Goal: Find specific page/section: Find specific page/section

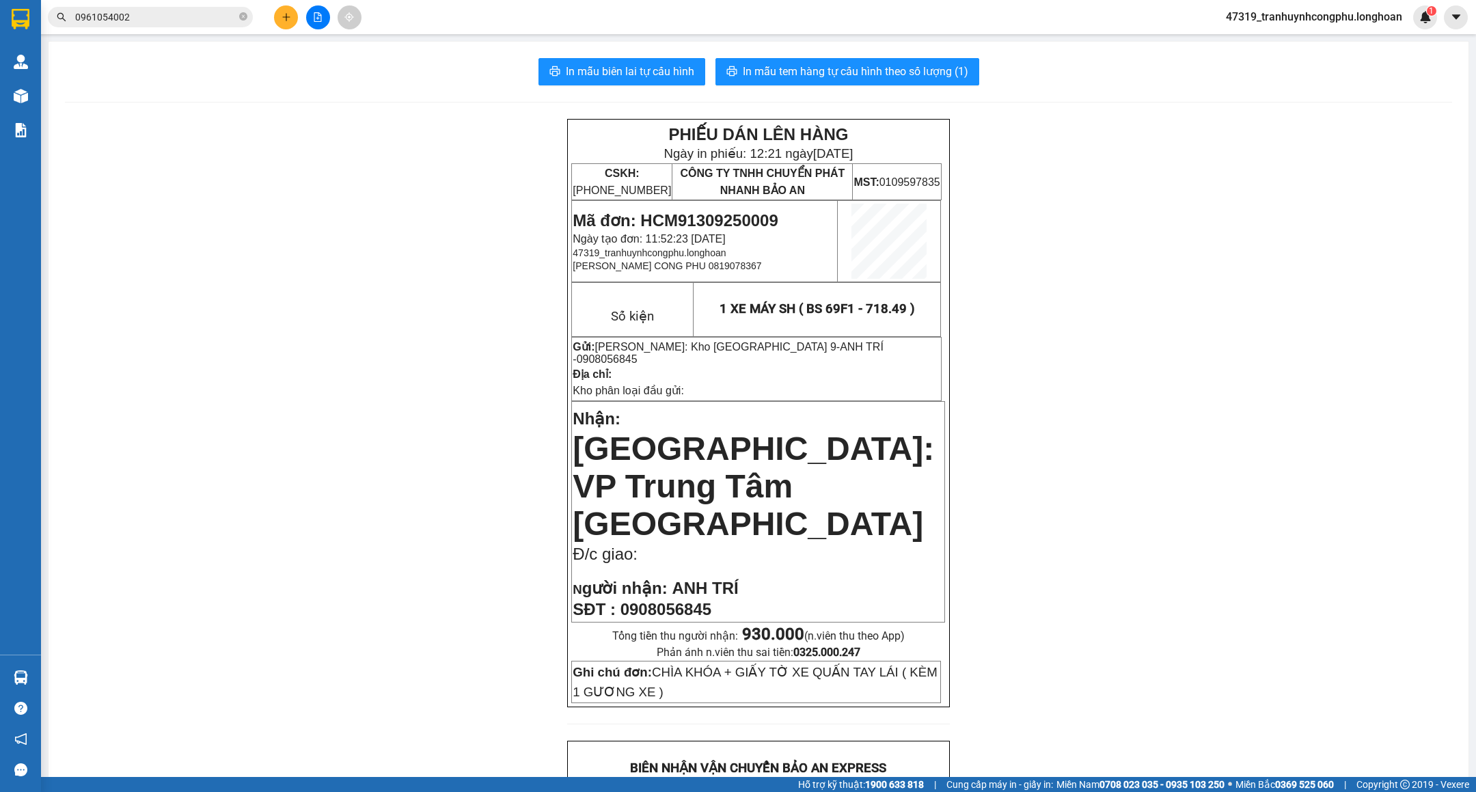
click at [316, 390] on div "PHIẾU DÁN LÊN HÀNG Ngày in phiếu: 12:21 [DATE] CSKH: [PHONE_NUMBER] CÔNG TY TNH…" at bounding box center [758, 782] width 1387 height 1326
click at [735, 216] on span "Mã đơn: HCM91309250009" at bounding box center [675, 220] width 205 height 18
copy span "HCM91309250009"
click at [433, 523] on div "PHIẾU DÁN LÊN HÀNG Ngày in phiếu: 12:21 [DATE] CSKH: [PHONE_NUMBER] CÔNG TY TNH…" at bounding box center [758, 782] width 1387 height 1326
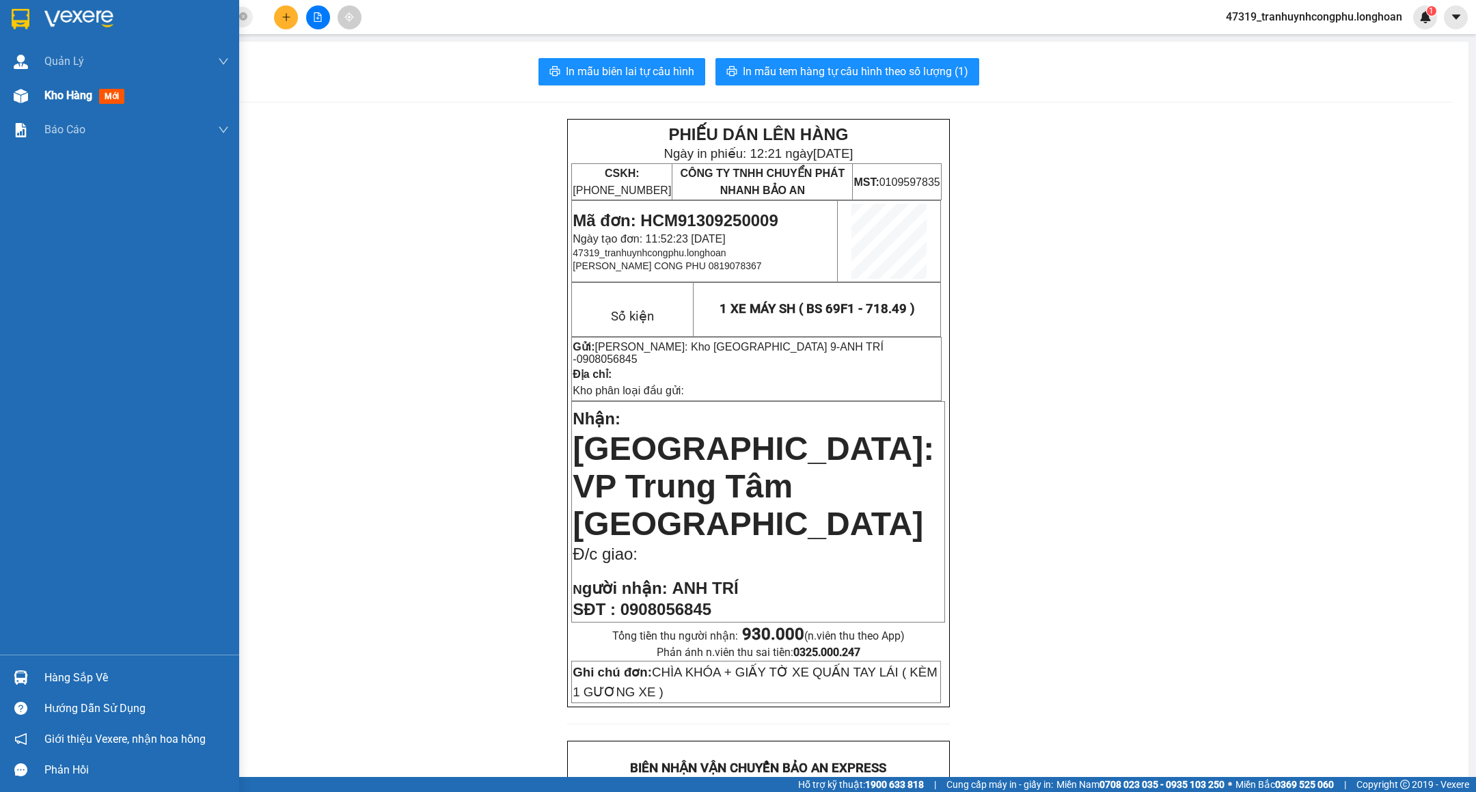
click at [51, 89] on span "Kho hàng" at bounding box center [68, 95] width 48 height 13
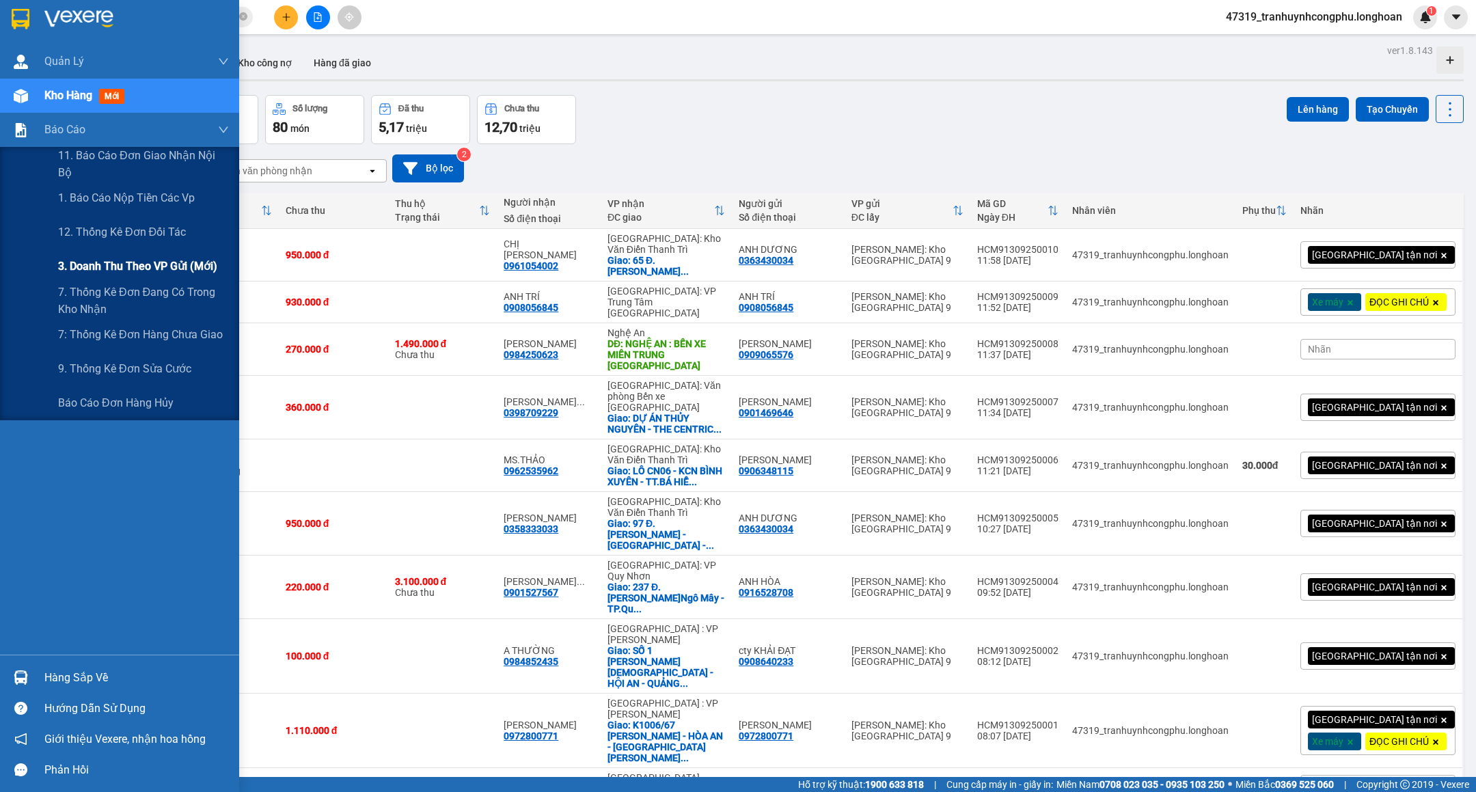
click at [152, 269] on span "3. Doanh Thu theo VP Gửi (mới)" at bounding box center [137, 266] width 159 height 17
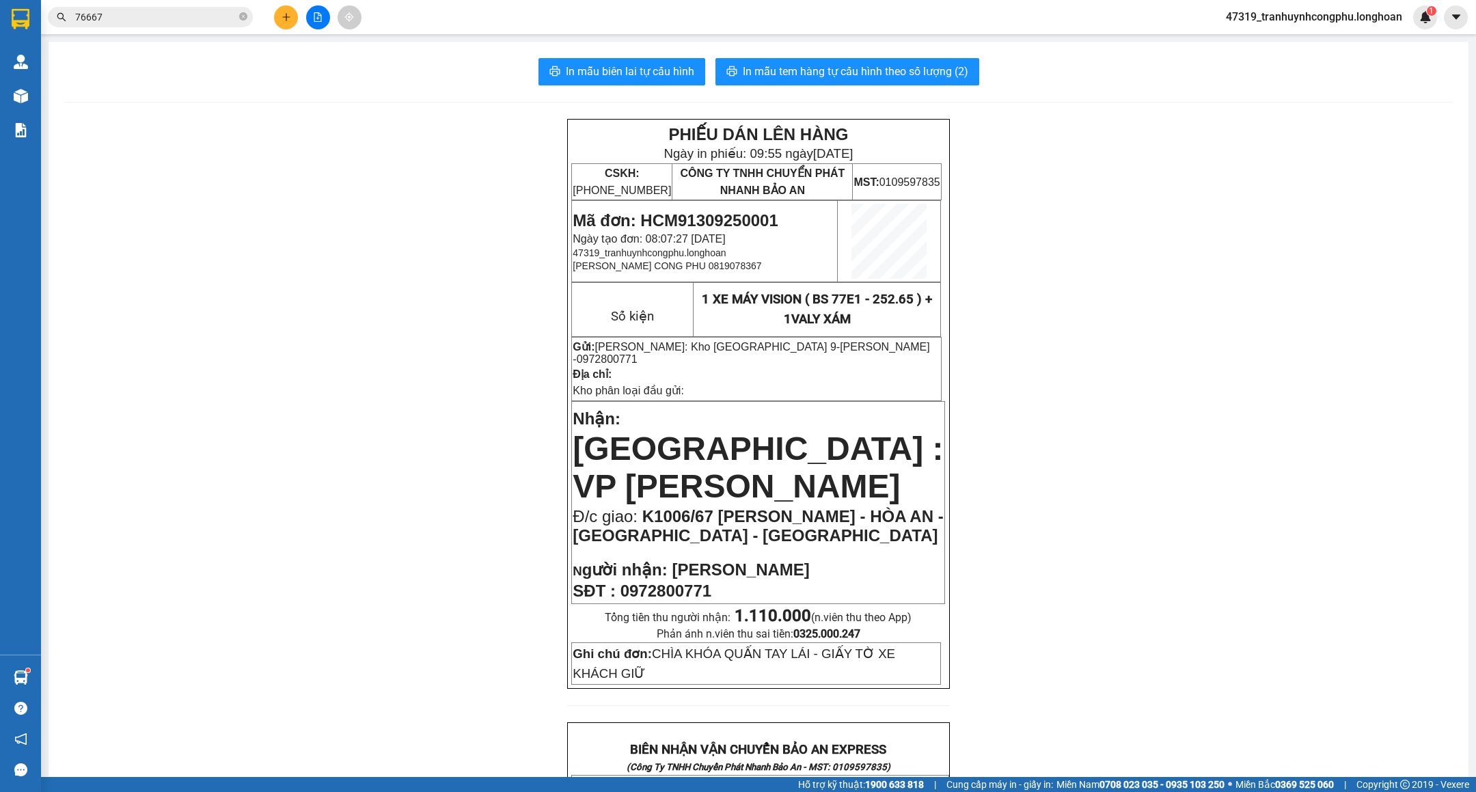
click at [347, 349] on div "PHIẾU DÁN LÊN HÀNG Ngày in phiếu: 09:55 ngày 13-09-2025 CSKH: 1900.06.88.33 CÔN…" at bounding box center [758, 778] width 1387 height 1319
